Goal: Share content

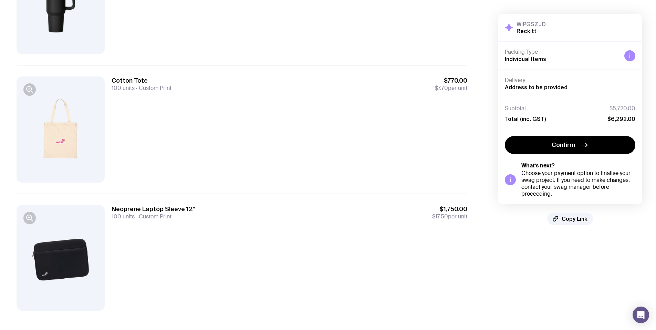
scroll to position [262, 0]
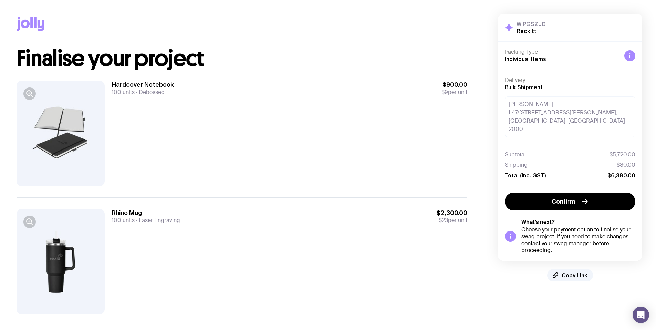
scroll to position [266, 0]
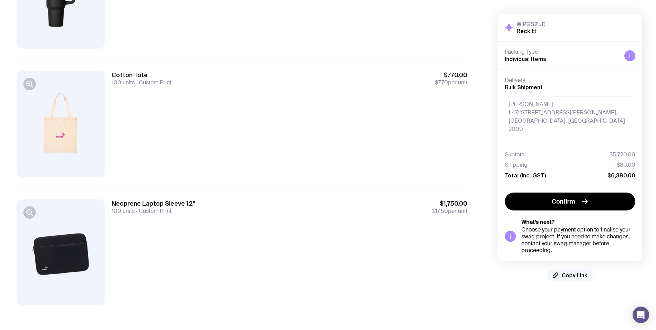
click at [575, 271] on button "Copy Link" at bounding box center [571, 275] width 46 height 12
